Goal: Task Accomplishment & Management: Manage account settings

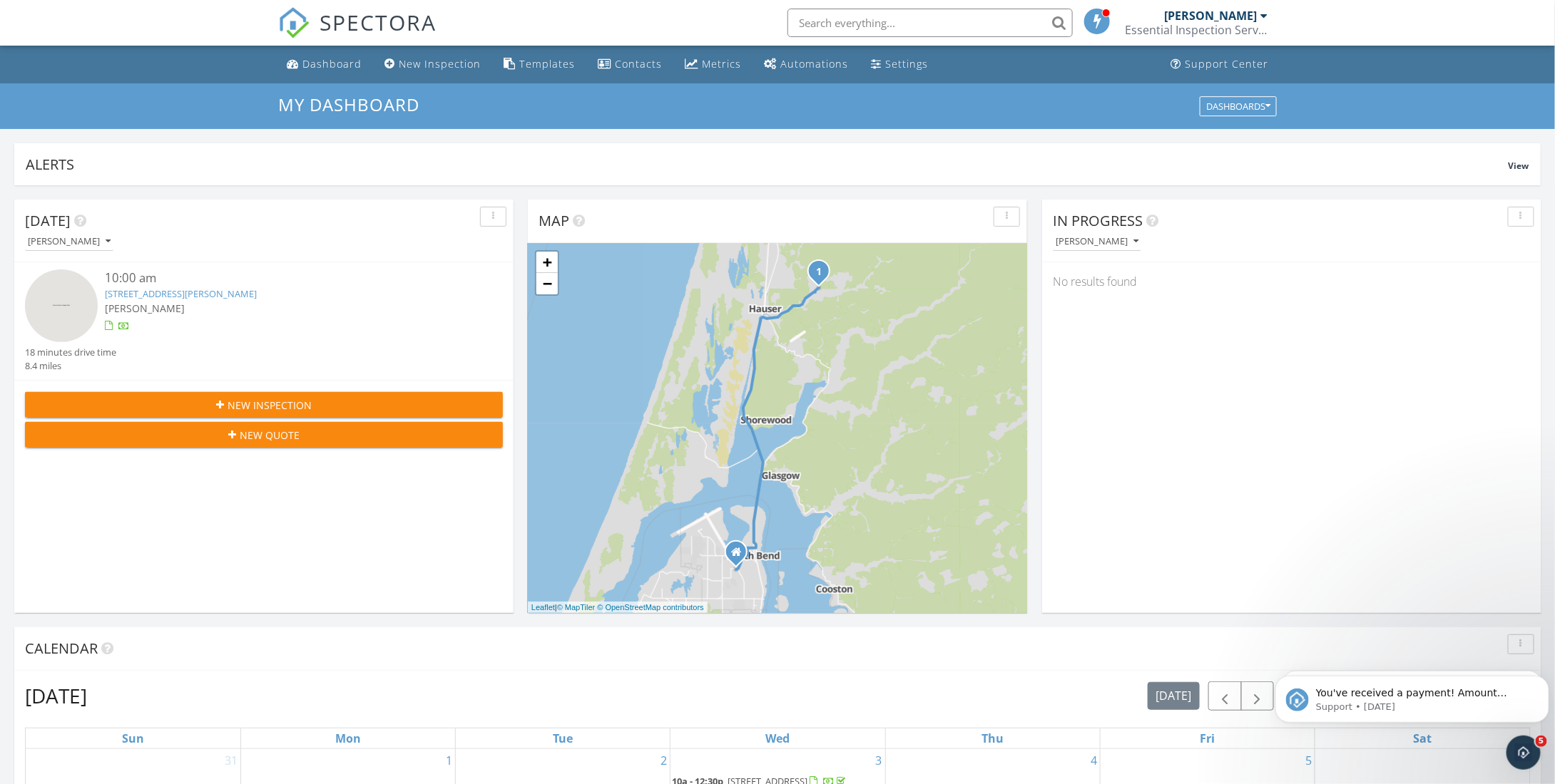
click at [169, 293] on link "[STREET_ADDRESS][PERSON_NAME]" at bounding box center [180, 294] width 152 height 13
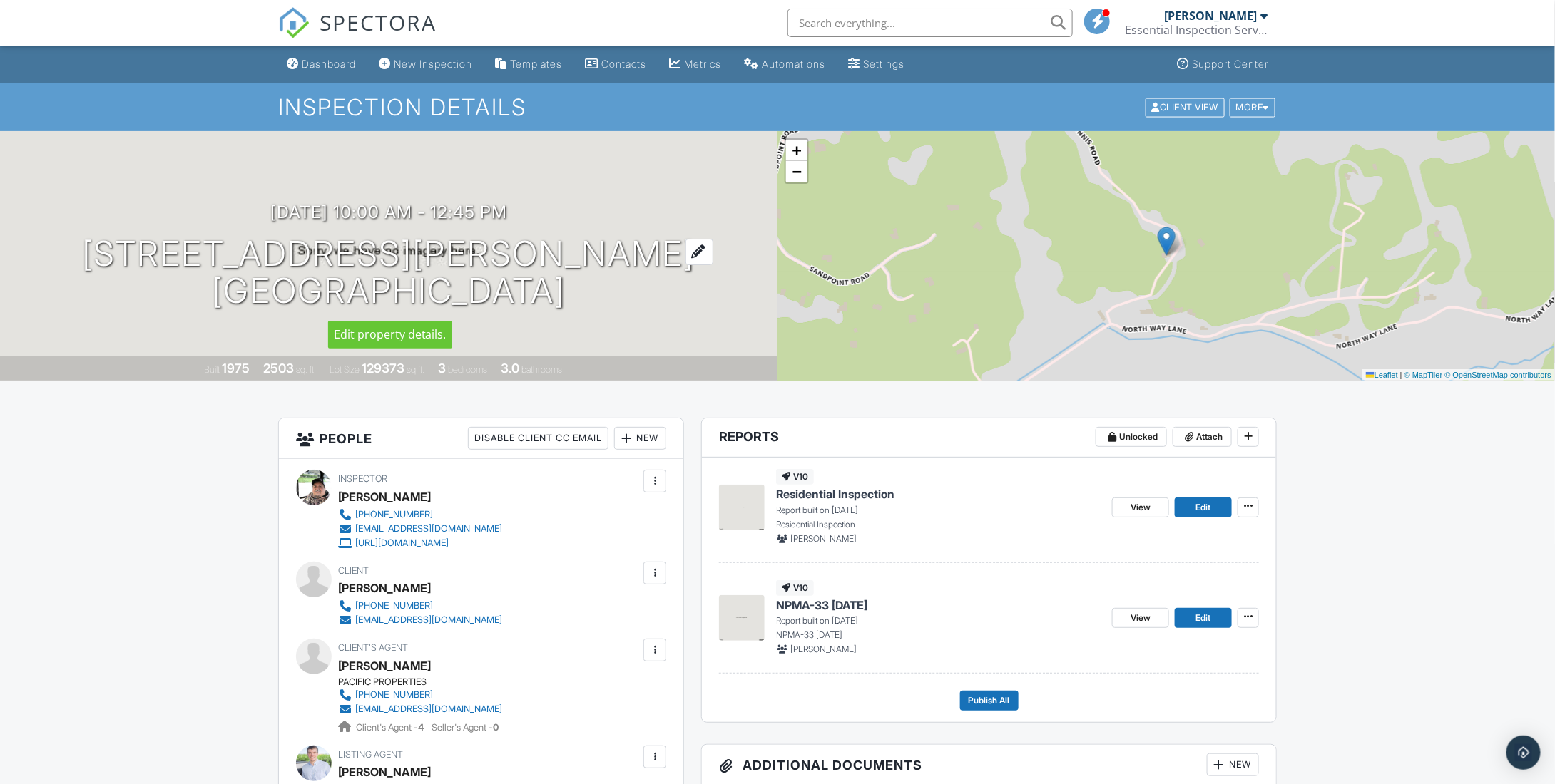
drag, startPoint x: 204, startPoint y: 254, endPoint x: 587, endPoint y: 280, distance: 383.9
click at [587, 280] on h1 "68950 St Dennis Rd North Bend, OR 97459" at bounding box center [389, 272] width 613 height 75
